Goal: Communication & Community: Participate in discussion

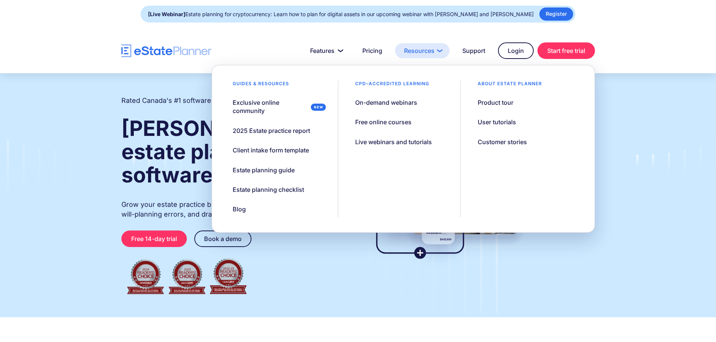
click at [439, 50] on link "Resources" at bounding box center [422, 50] width 54 height 15
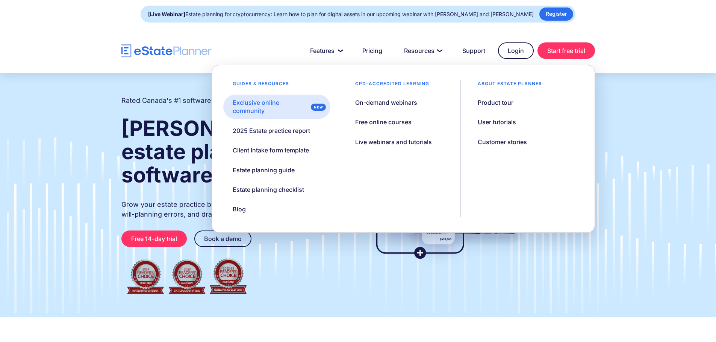
click at [246, 110] on div "Exclusive online community" at bounding box center [270, 106] width 75 height 17
